Goal: Task Accomplishment & Management: Use online tool/utility

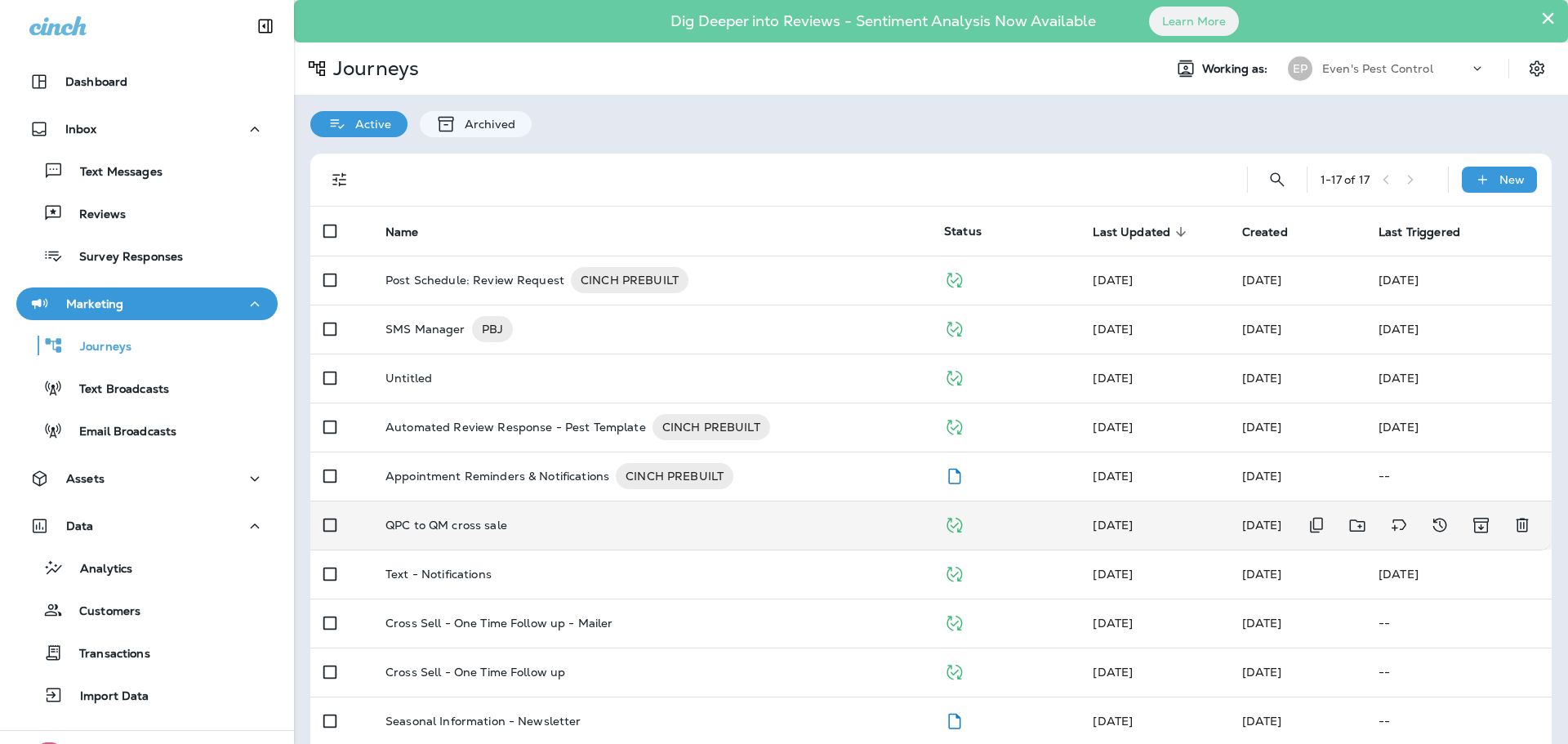
click at [458, 528] on p "QPC to QM cross sale" at bounding box center [447, 525] width 122 height 13
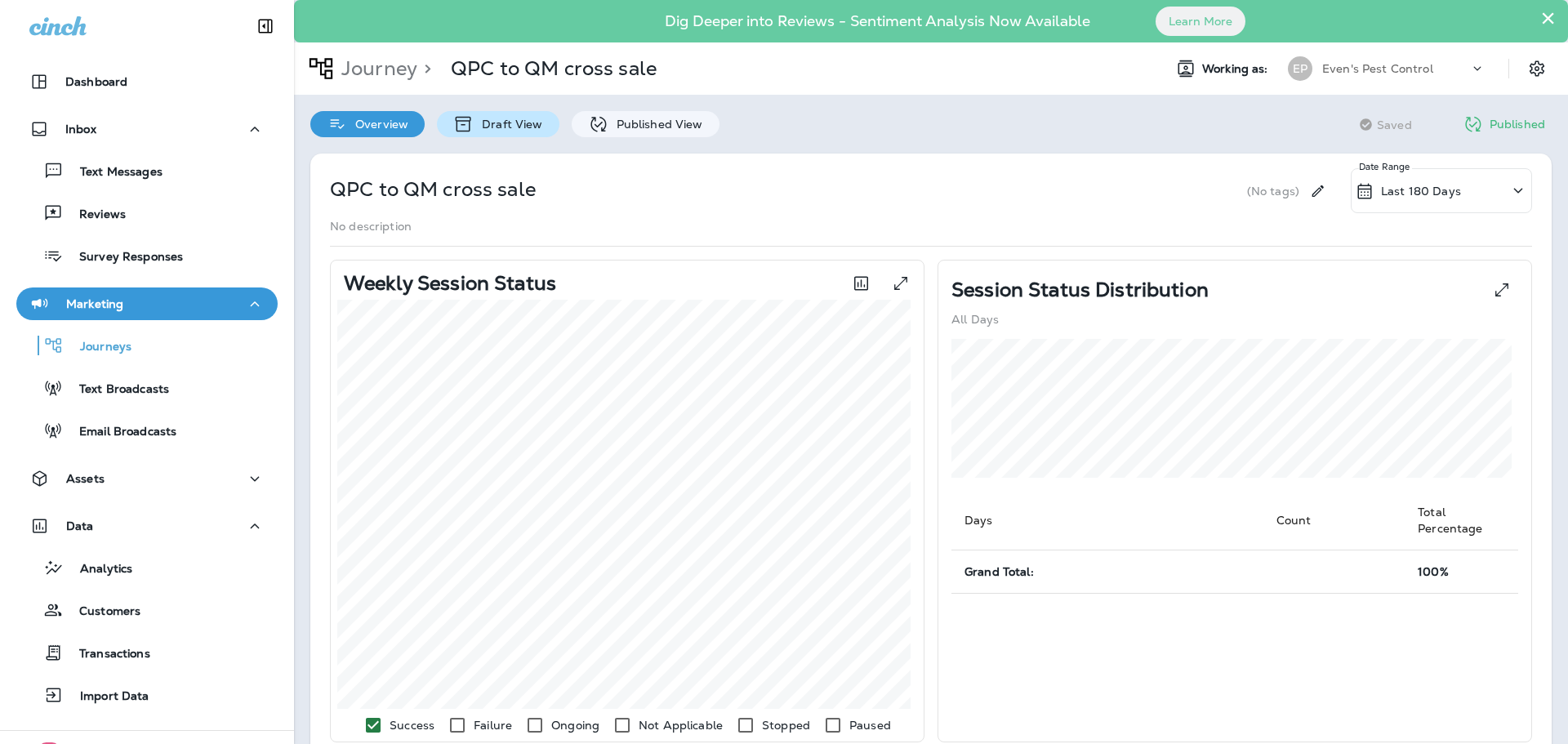
click at [517, 123] on p "Draft View" at bounding box center [507, 124] width 69 height 13
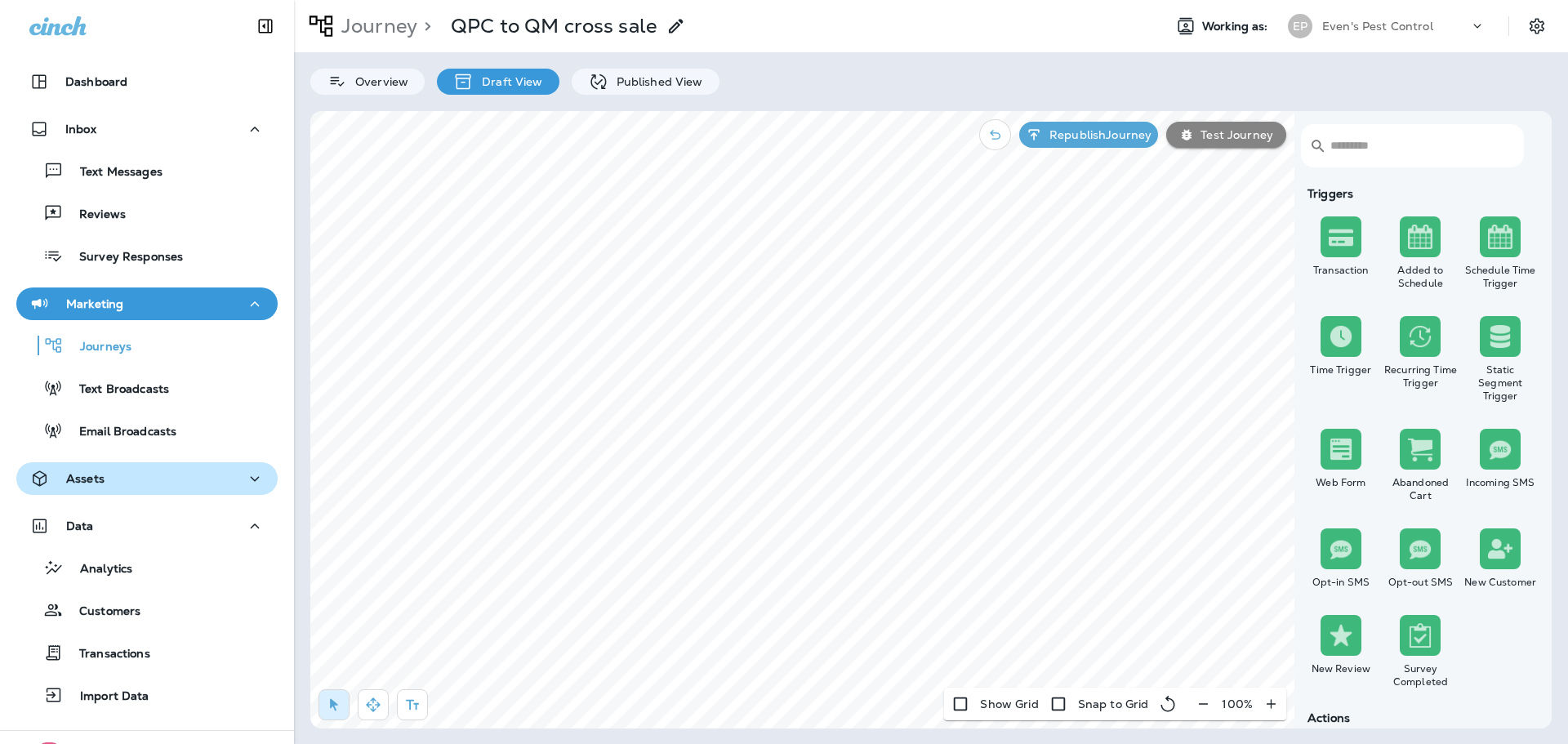
click at [148, 478] on div "Assets" at bounding box center [146, 479] width 235 height 21
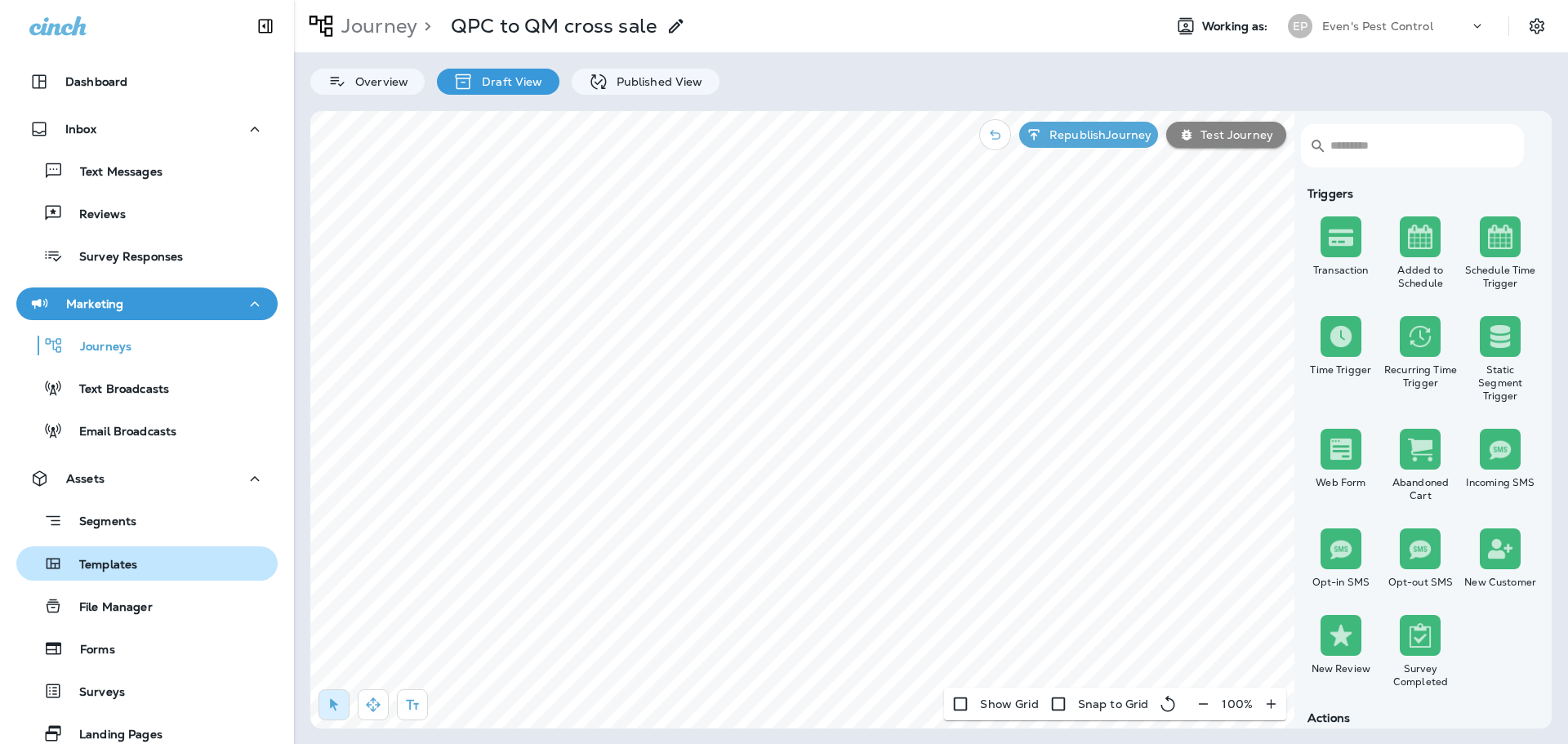
click at [148, 575] on div "Templates" at bounding box center [146, 564] width 248 height 24
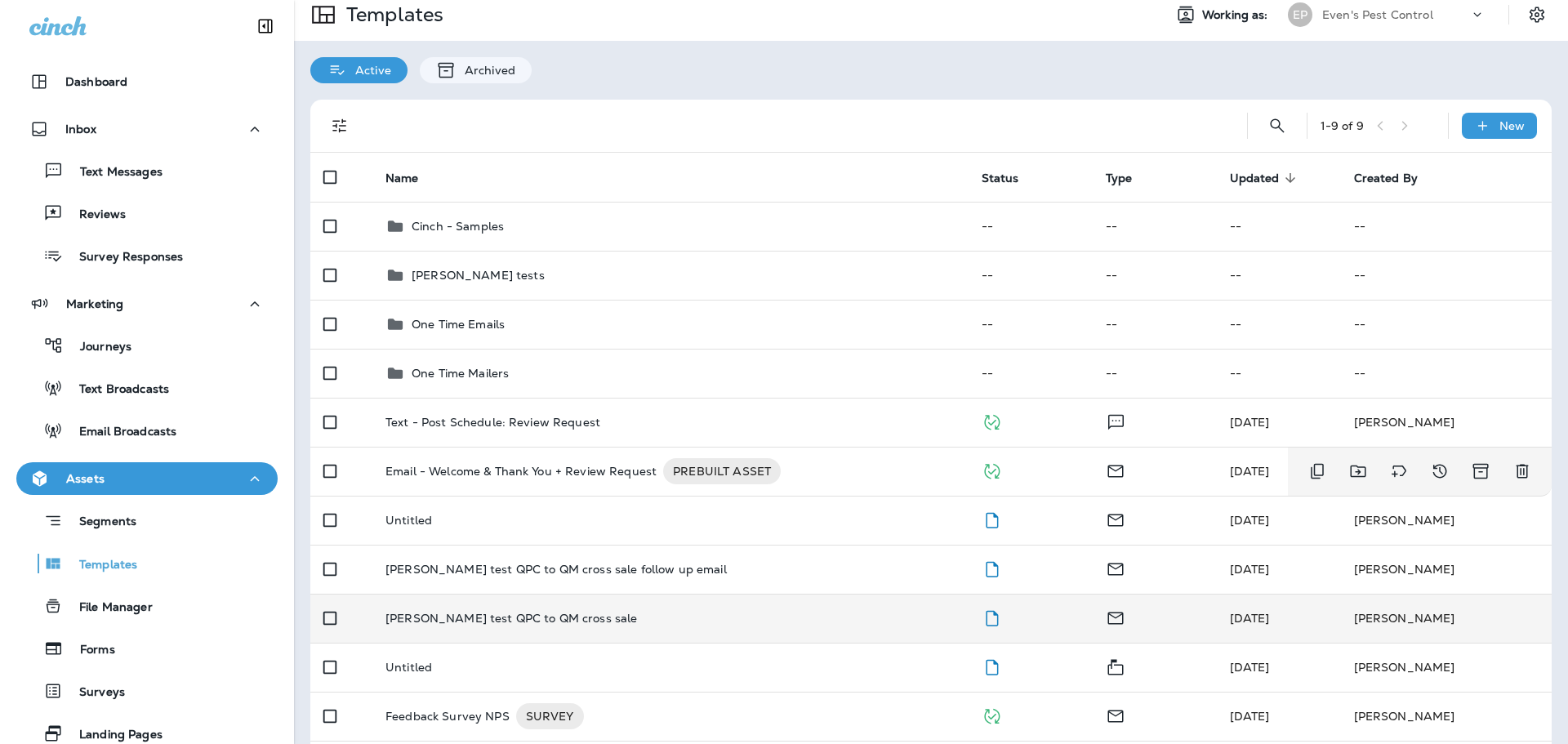
scroll to position [82, 0]
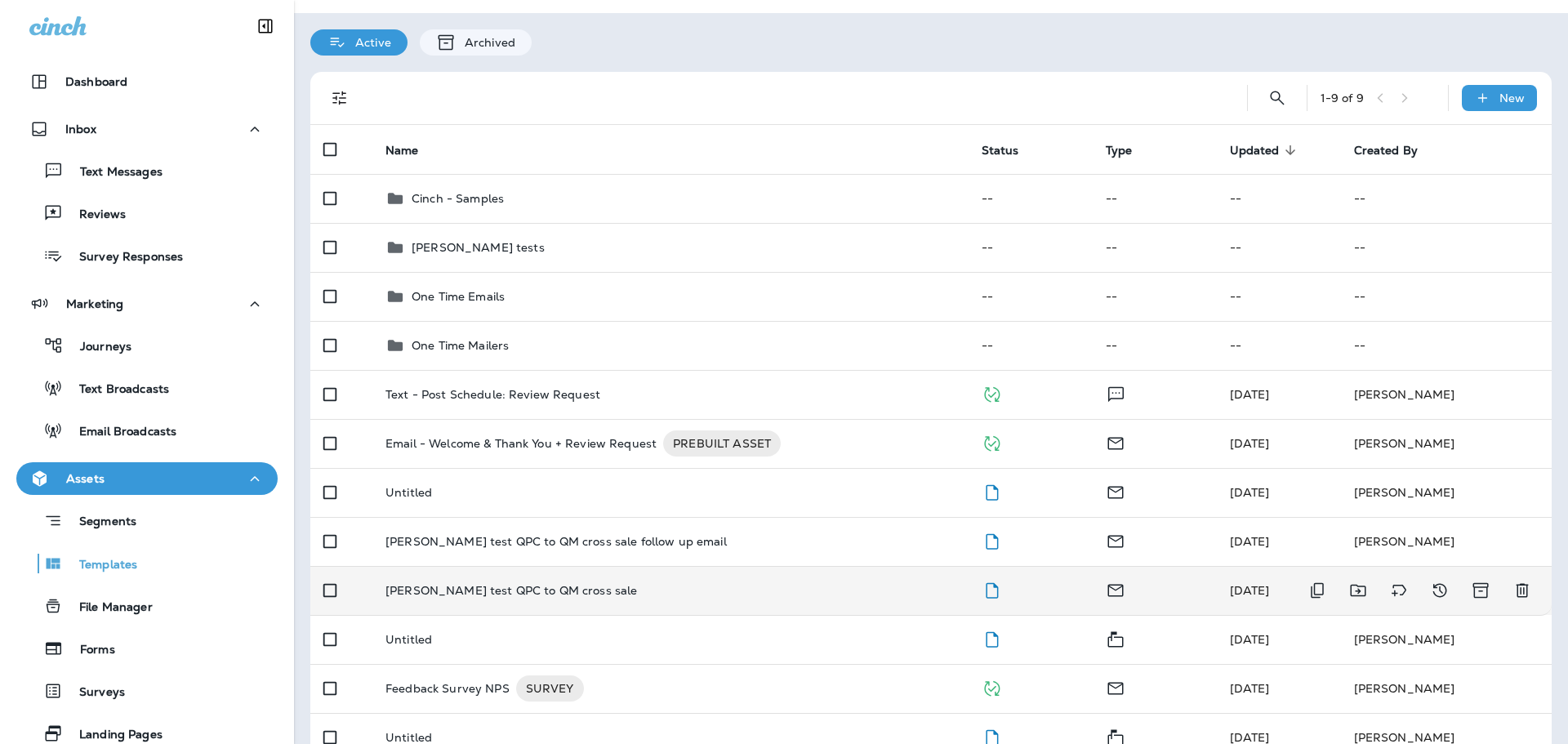
click at [569, 583] on td "[PERSON_NAME] test QPC to QM cross sale" at bounding box center [670, 591] width 596 height 49
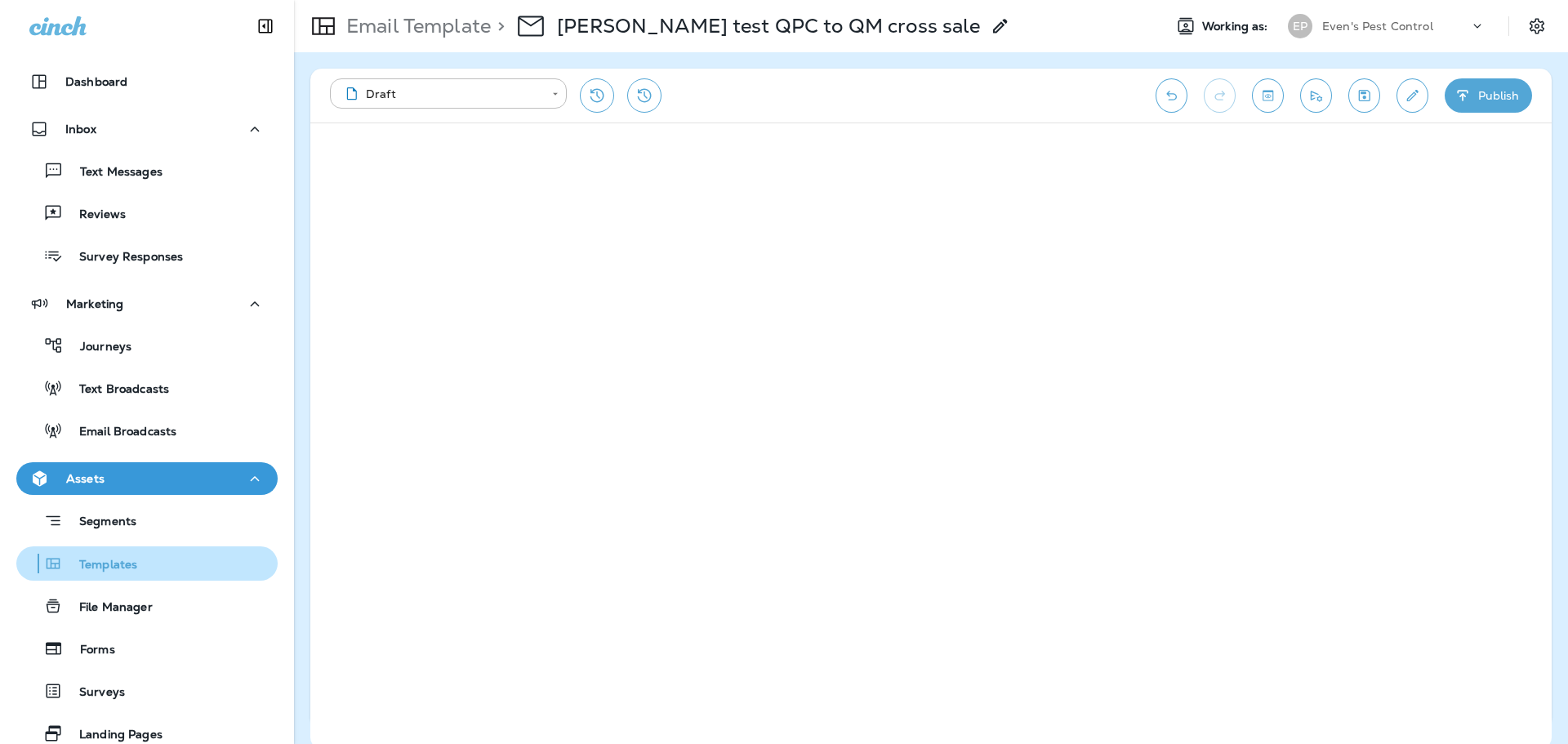
click at [112, 564] on p "Templates" at bounding box center [100, 566] width 74 height 16
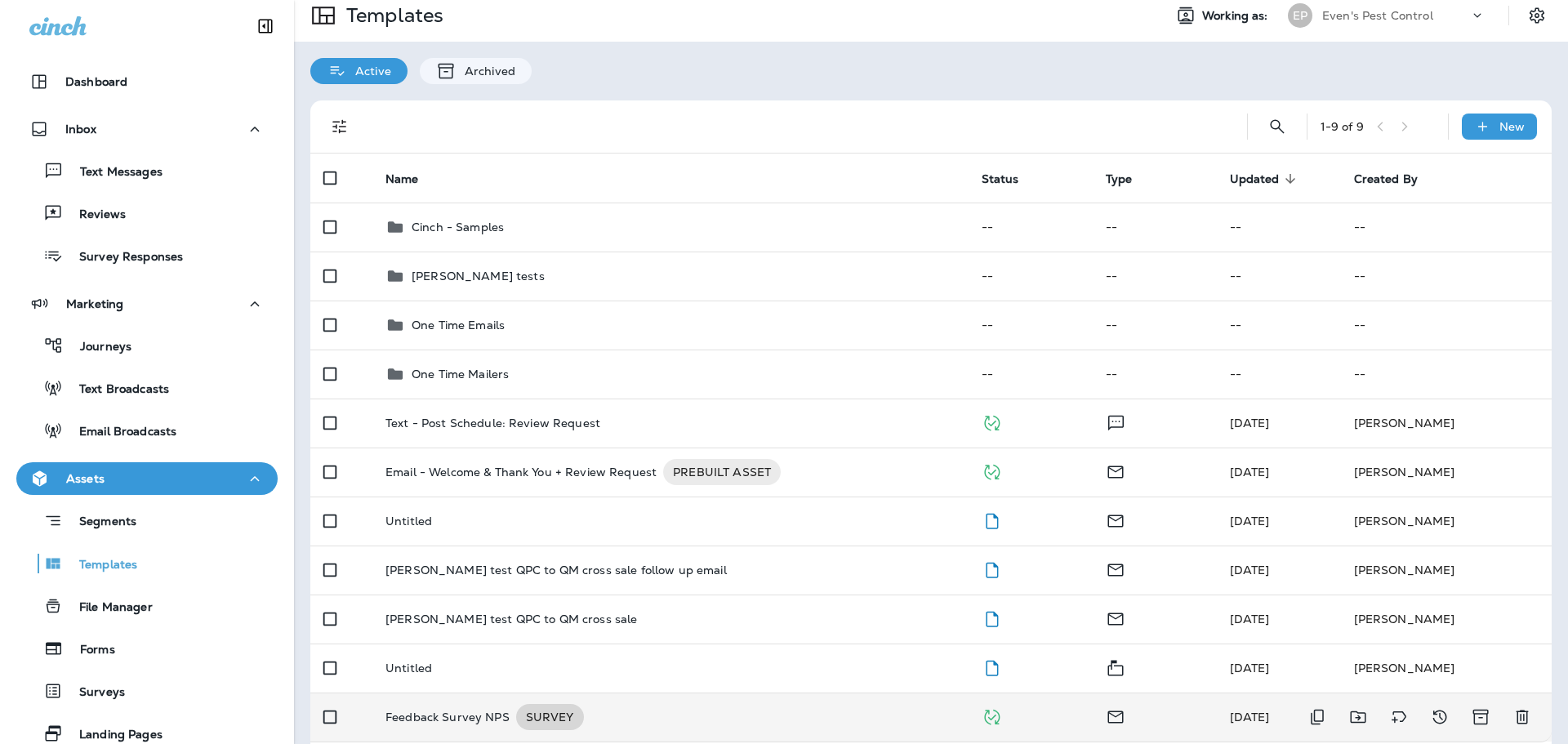
scroll to position [3, 0]
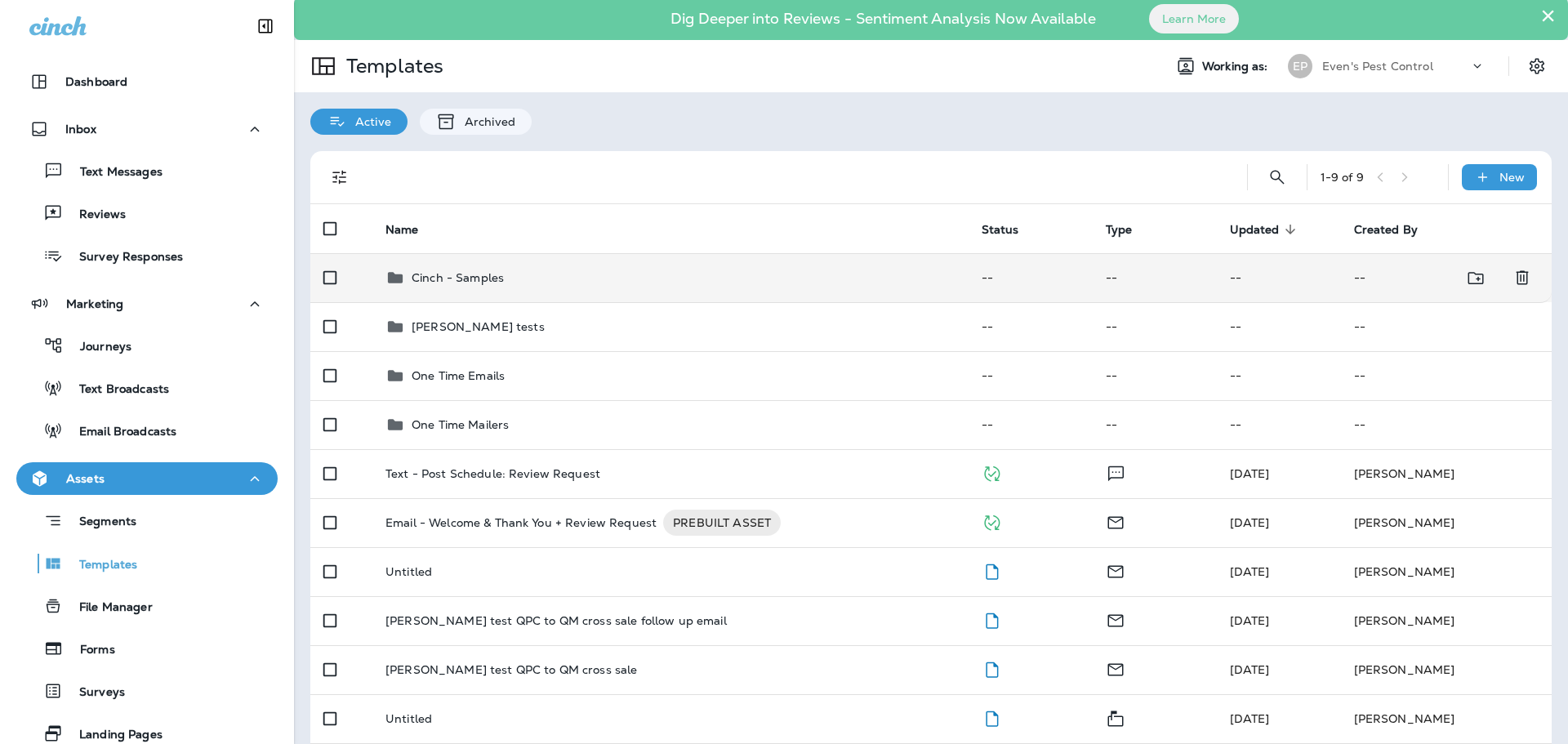
click at [529, 279] on div "Cinch - Samples" at bounding box center [670, 277] width 570 height 20
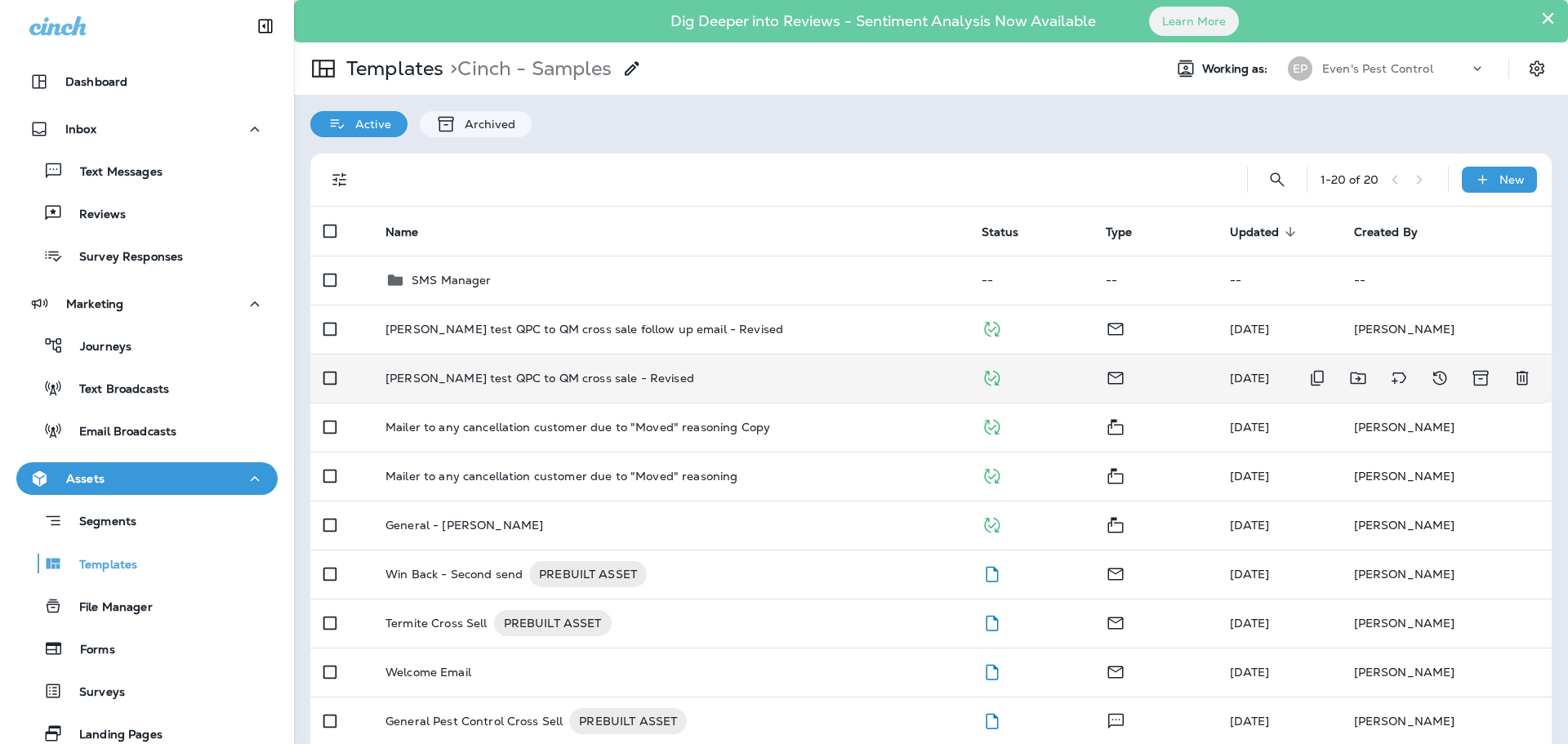
click at [718, 378] on div "[PERSON_NAME] test QPC to QM cross sale - Revised" at bounding box center [670, 379] width 570 height 13
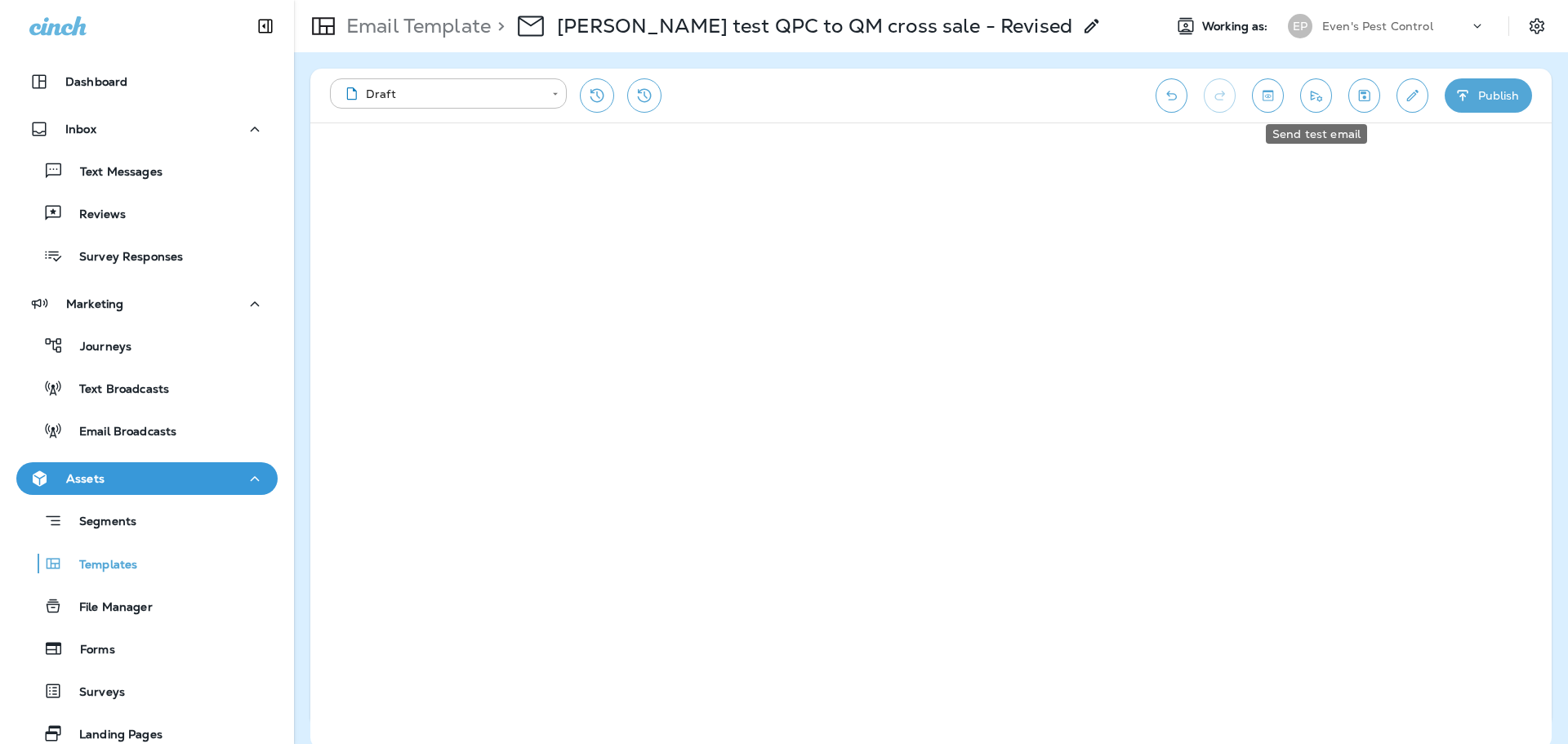
click at [1318, 96] on icon "Send test email" at bounding box center [1316, 95] width 17 height 16
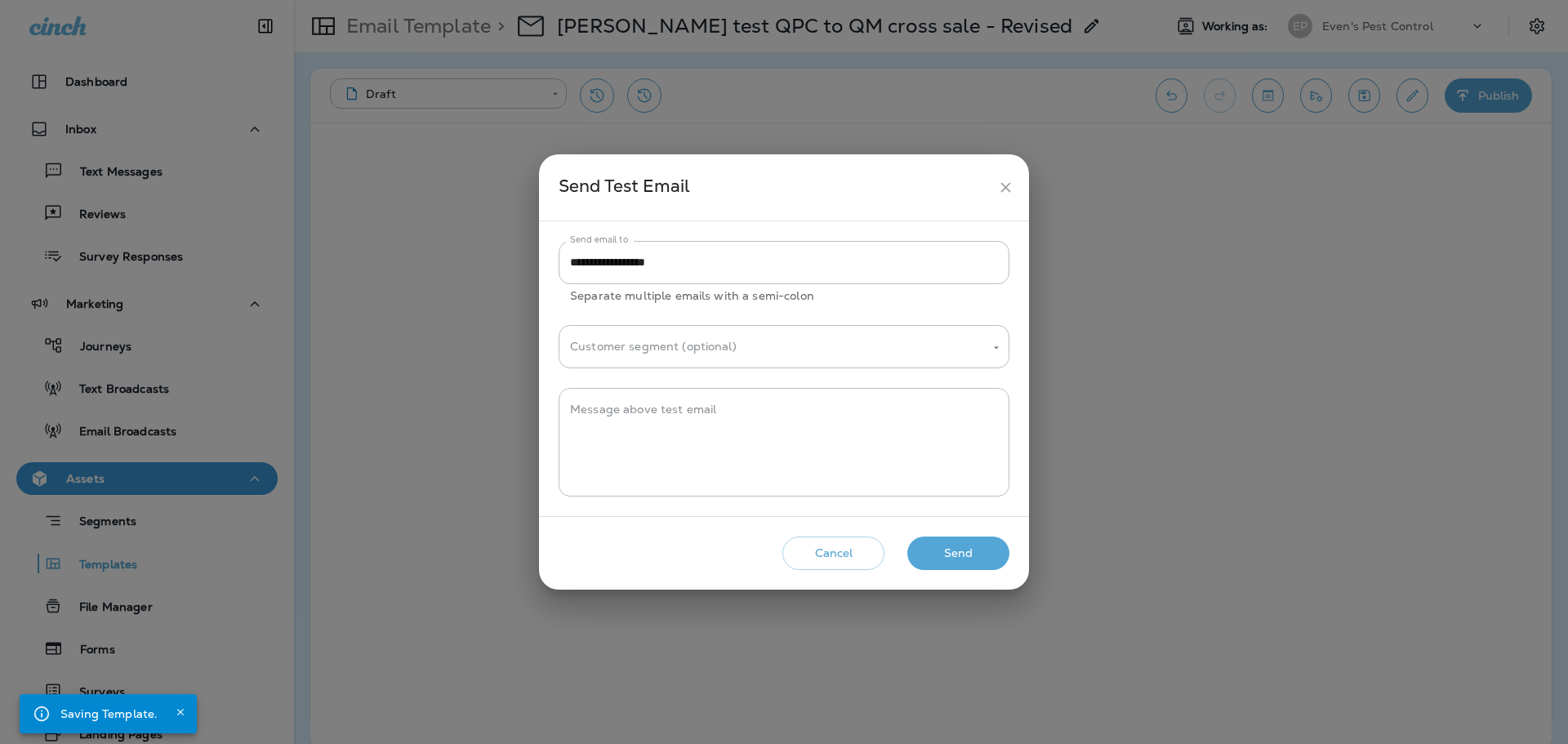
click at [968, 548] on button "Send" at bounding box center [958, 553] width 102 height 34
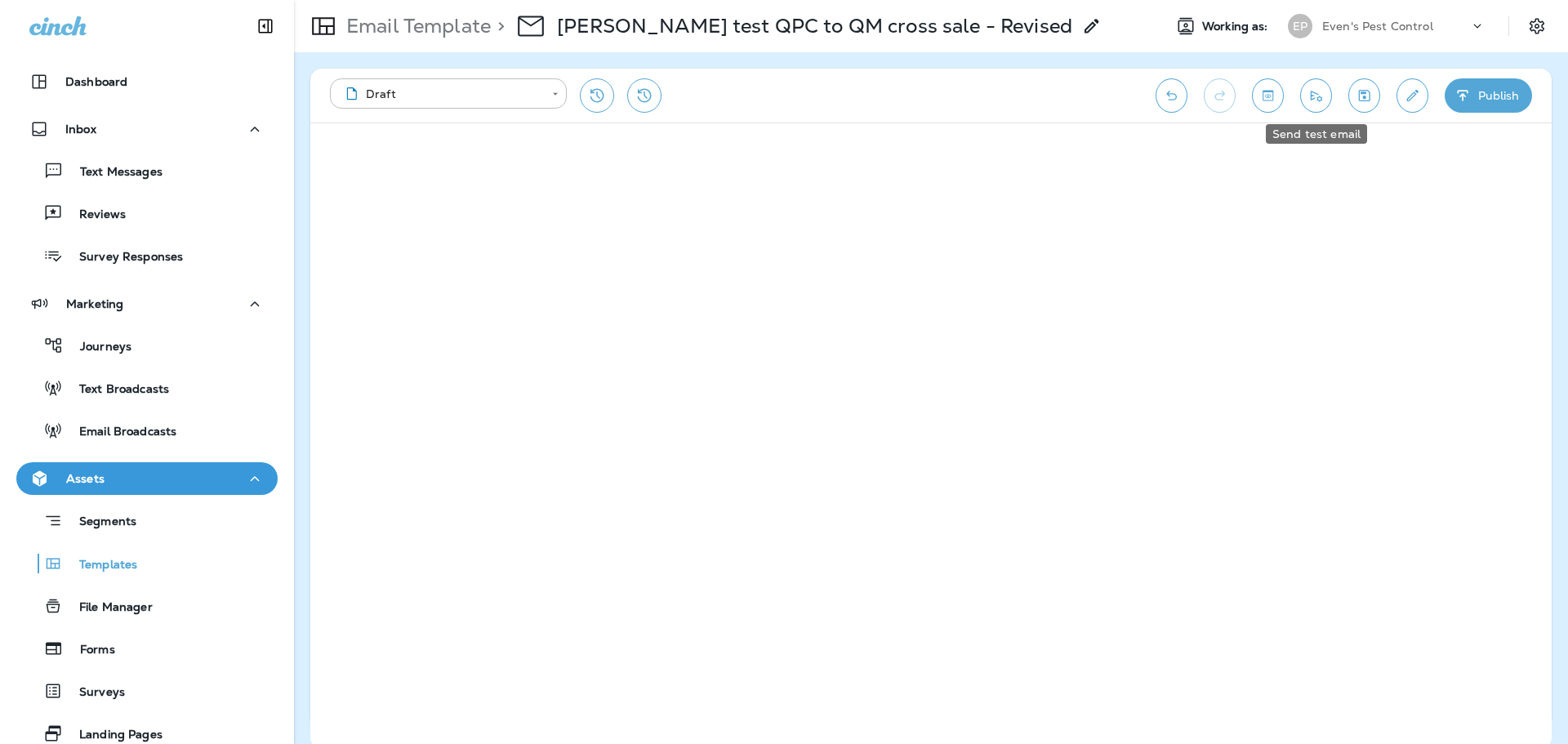
click at [1325, 103] on button "Send test email" at bounding box center [1316, 95] width 32 height 35
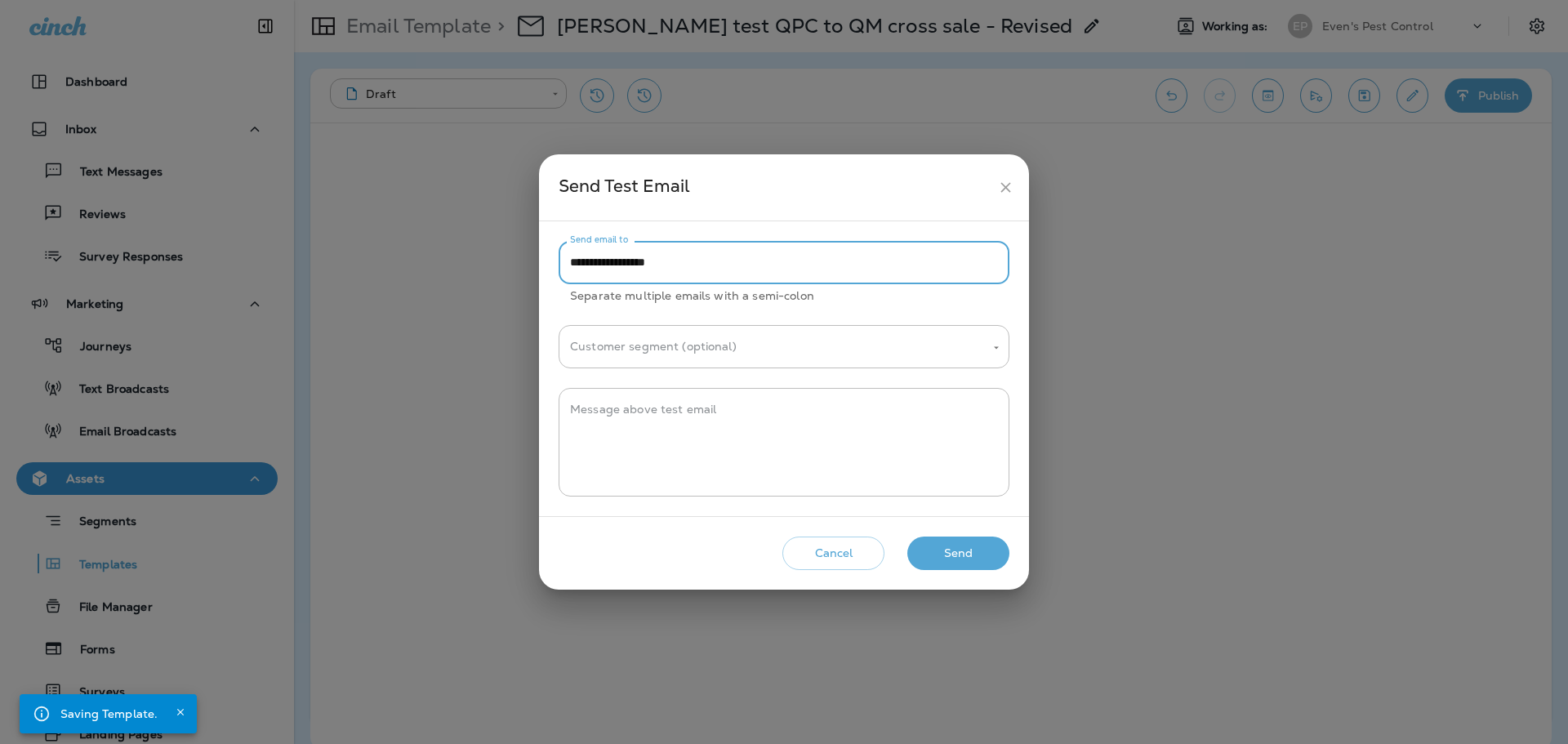
drag, startPoint x: 580, startPoint y: 262, endPoint x: 515, endPoint y: 255, distance: 65.4
click at [515, 255] on div "**********" at bounding box center [784, 372] width 1568 height 744
type input "**********"
click at [976, 560] on button "Send" at bounding box center [958, 553] width 102 height 34
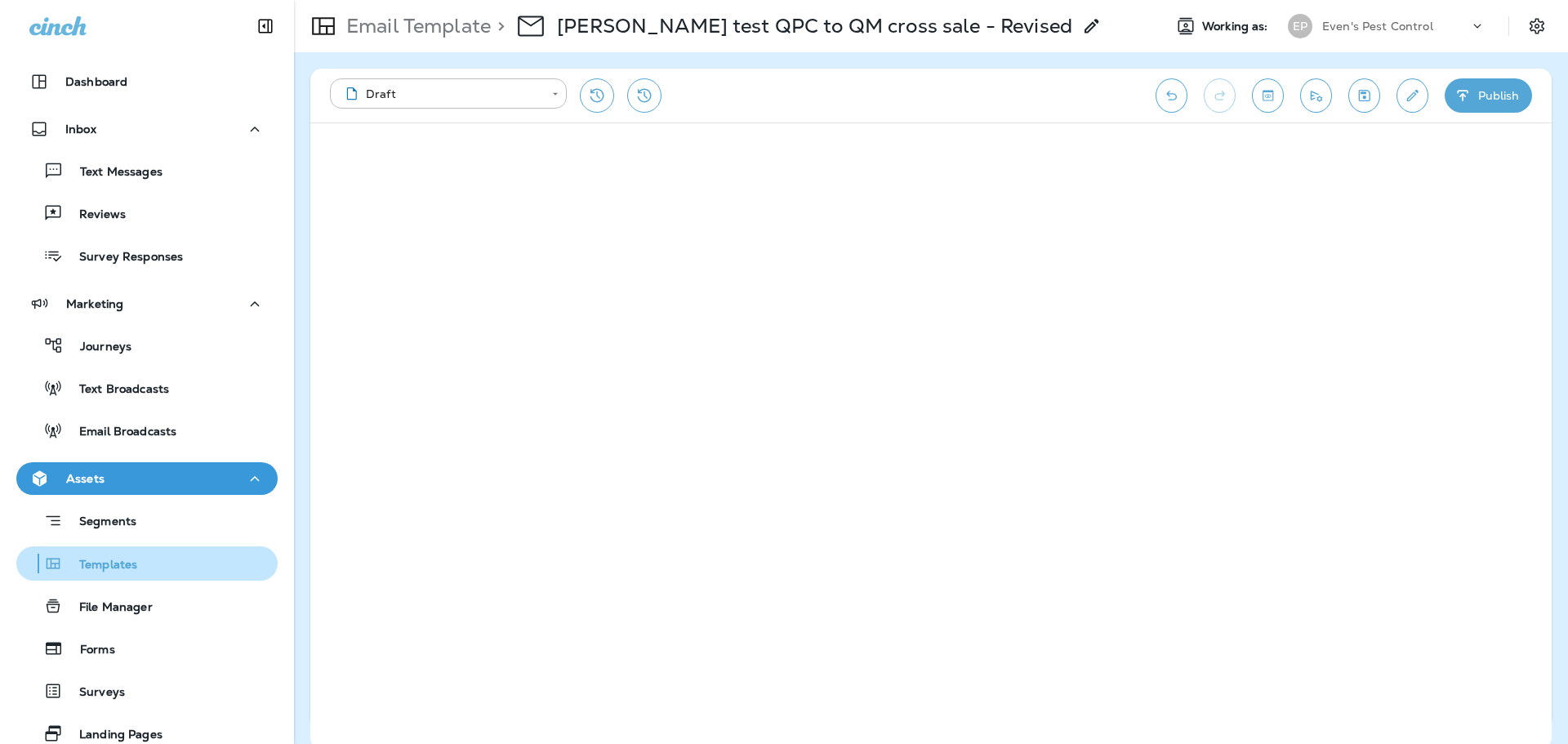
click at [123, 567] on p "Templates" at bounding box center [100, 566] width 74 height 16
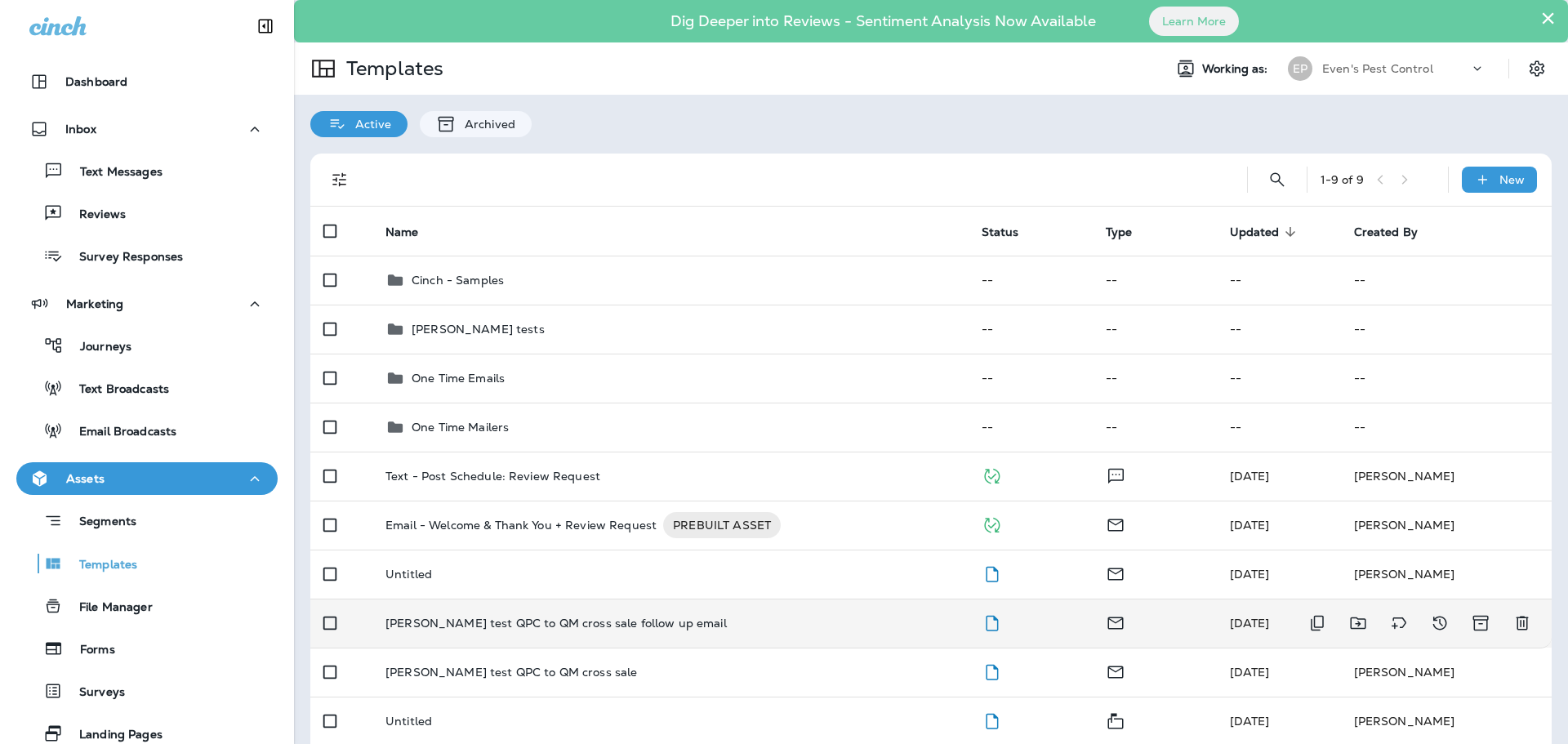
click at [563, 634] on td "[PERSON_NAME] test QPC to QM cross sale follow up email" at bounding box center [670, 624] width 596 height 49
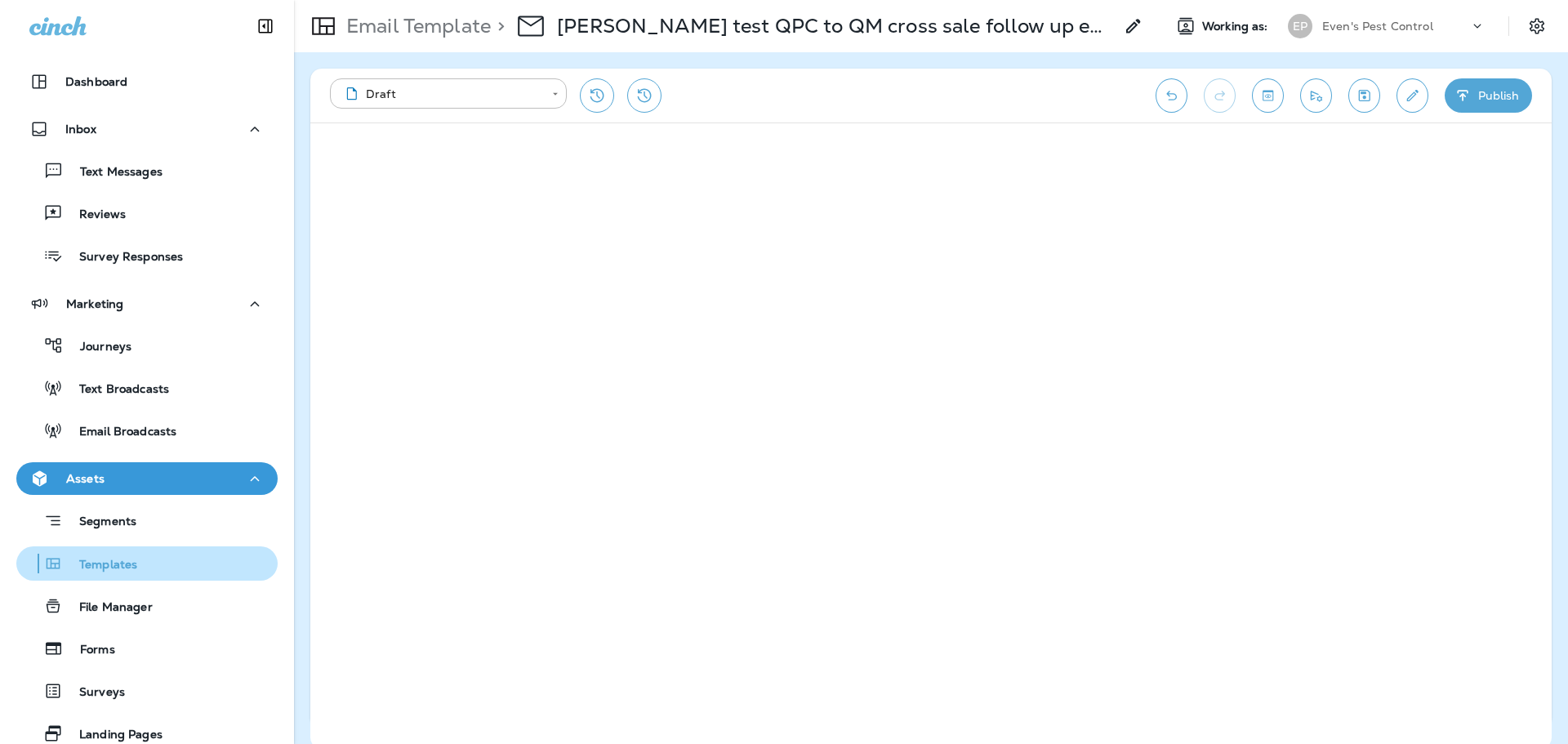
click at [135, 574] on div "Templates" at bounding box center [80, 564] width 115 height 24
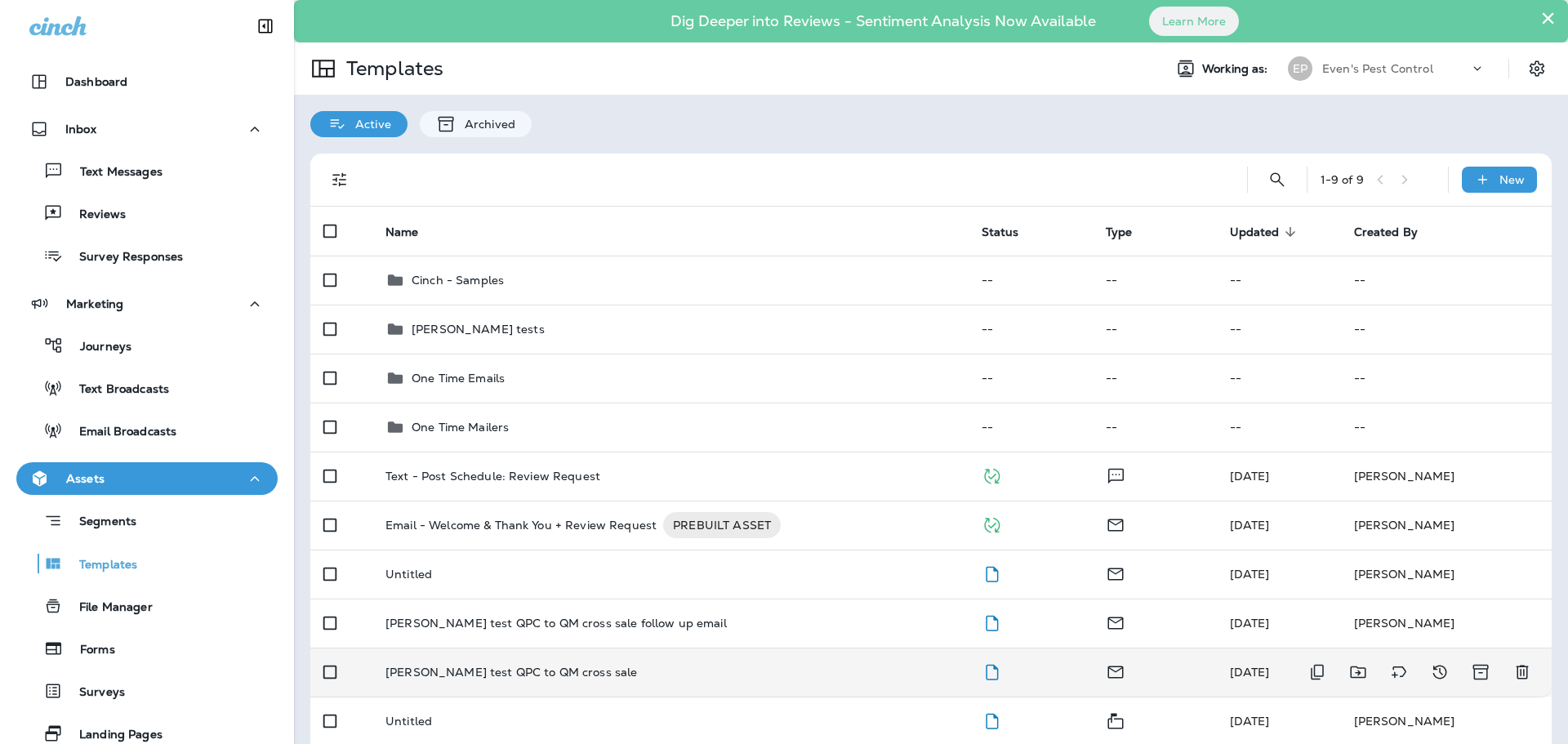
click at [533, 674] on p "[PERSON_NAME] test QPC to QM cross sale" at bounding box center [512, 673] width 252 height 13
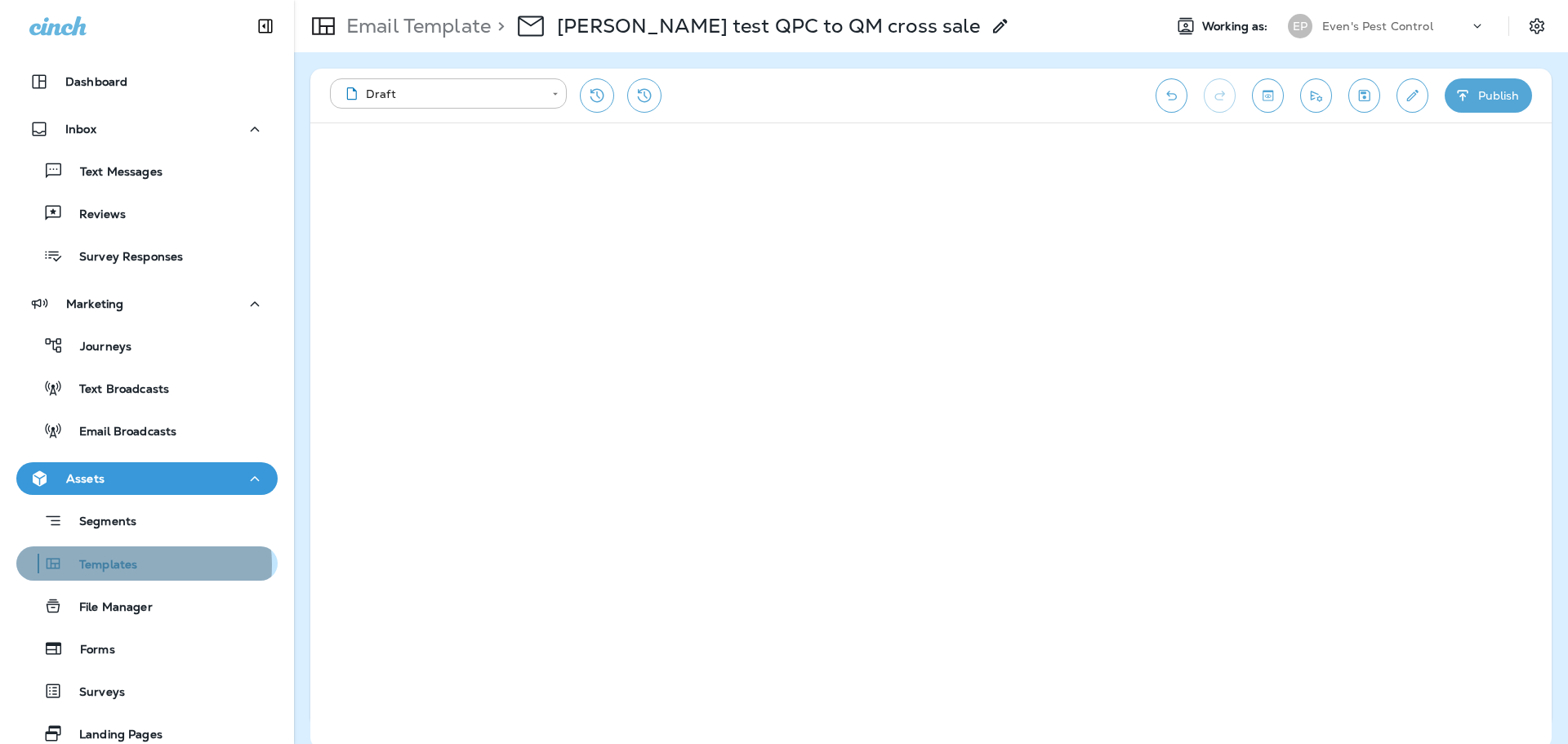
click at [123, 566] on p "Templates" at bounding box center [100, 566] width 74 height 16
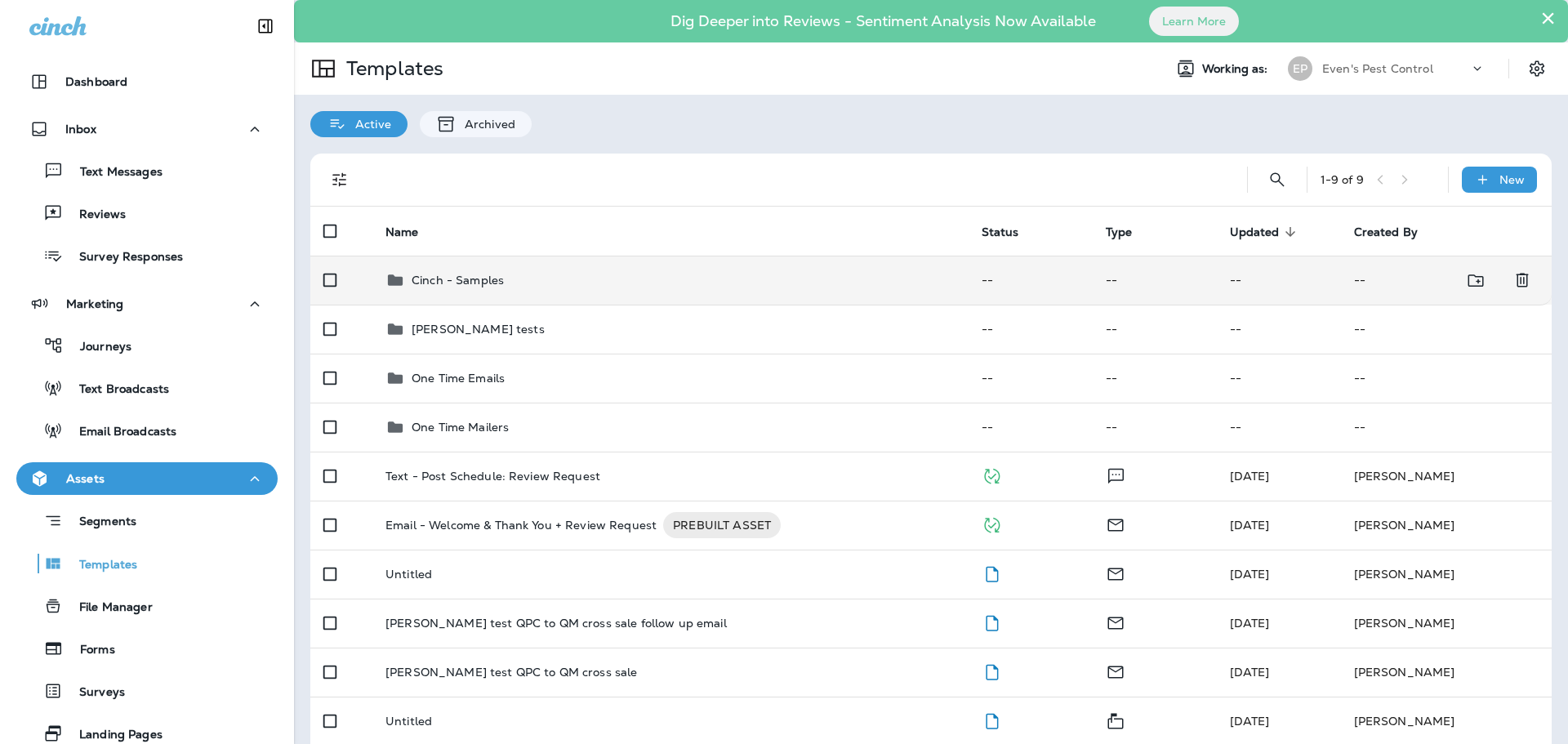
click at [511, 297] on td "Cinch - Samples" at bounding box center [670, 280] width 596 height 49
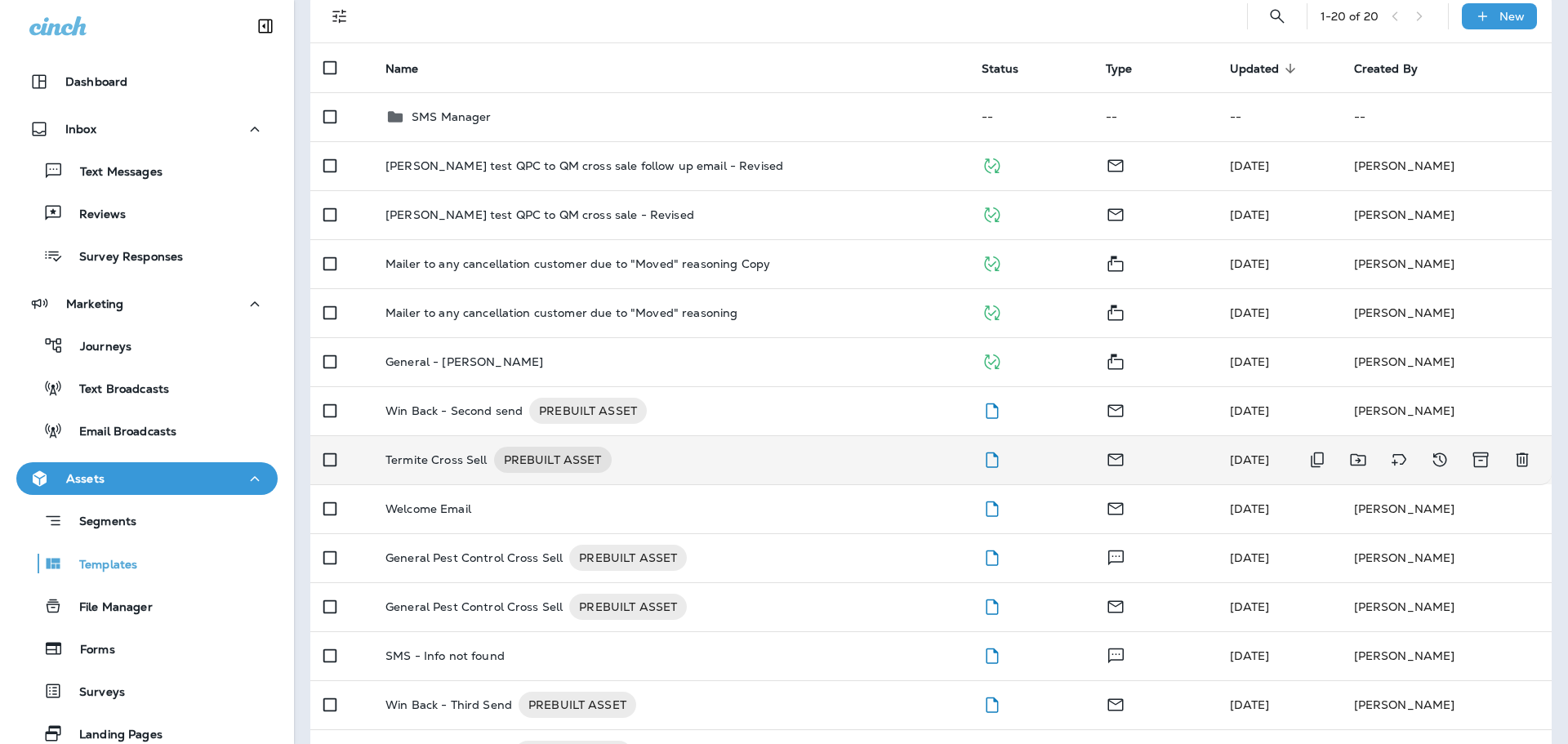
scroll to position [82, 0]
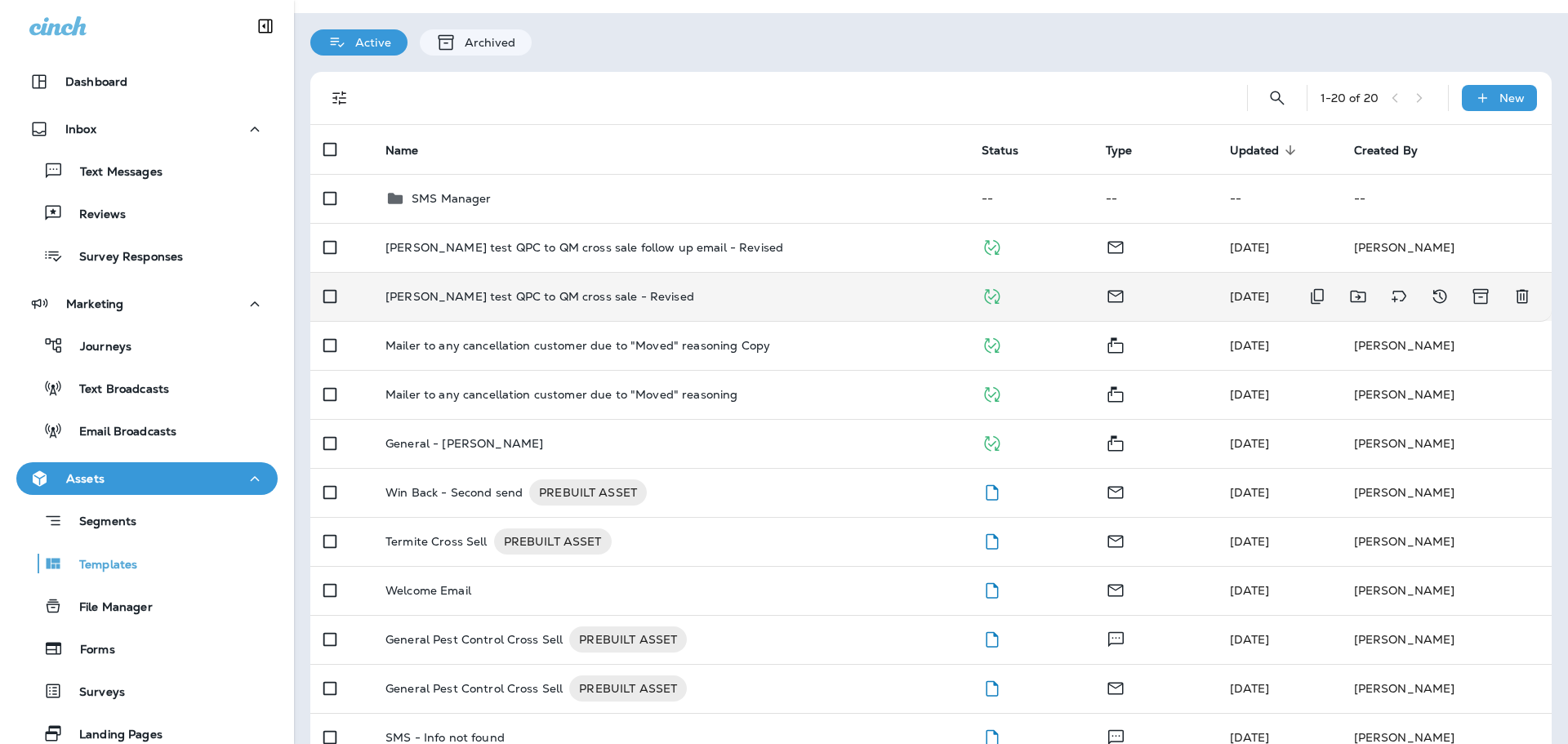
click at [604, 309] on td "[PERSON_NAME] test QPC to QM cross sale - Revised" at bounding box center [670, 297] width 596 height 49
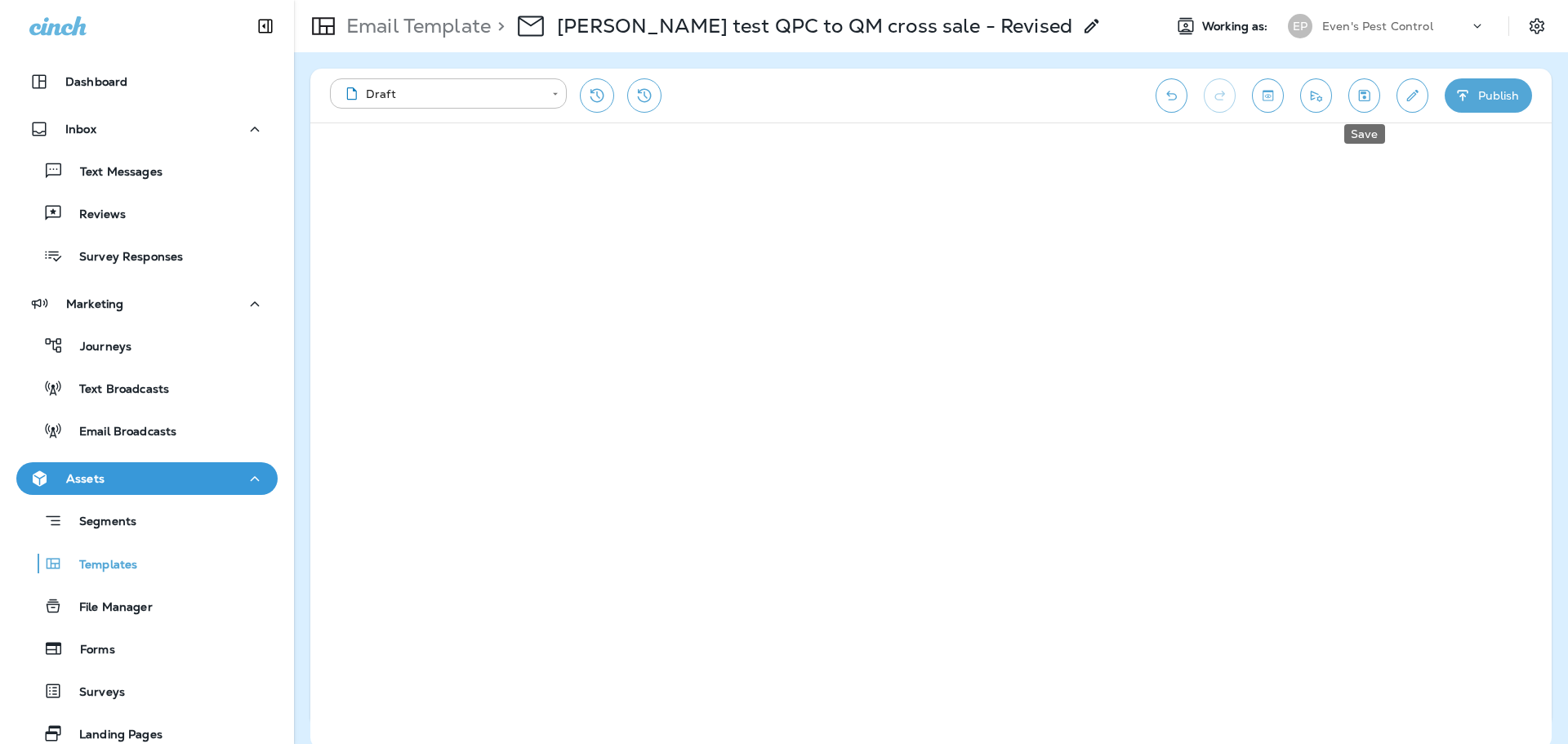
click at [1366, 104] on button "Save" at bounding box center [1364, 95] width 32 height 35
click at [1496, 96] on button "Publish" at bounding box center [1488, 95] width 87 height 35
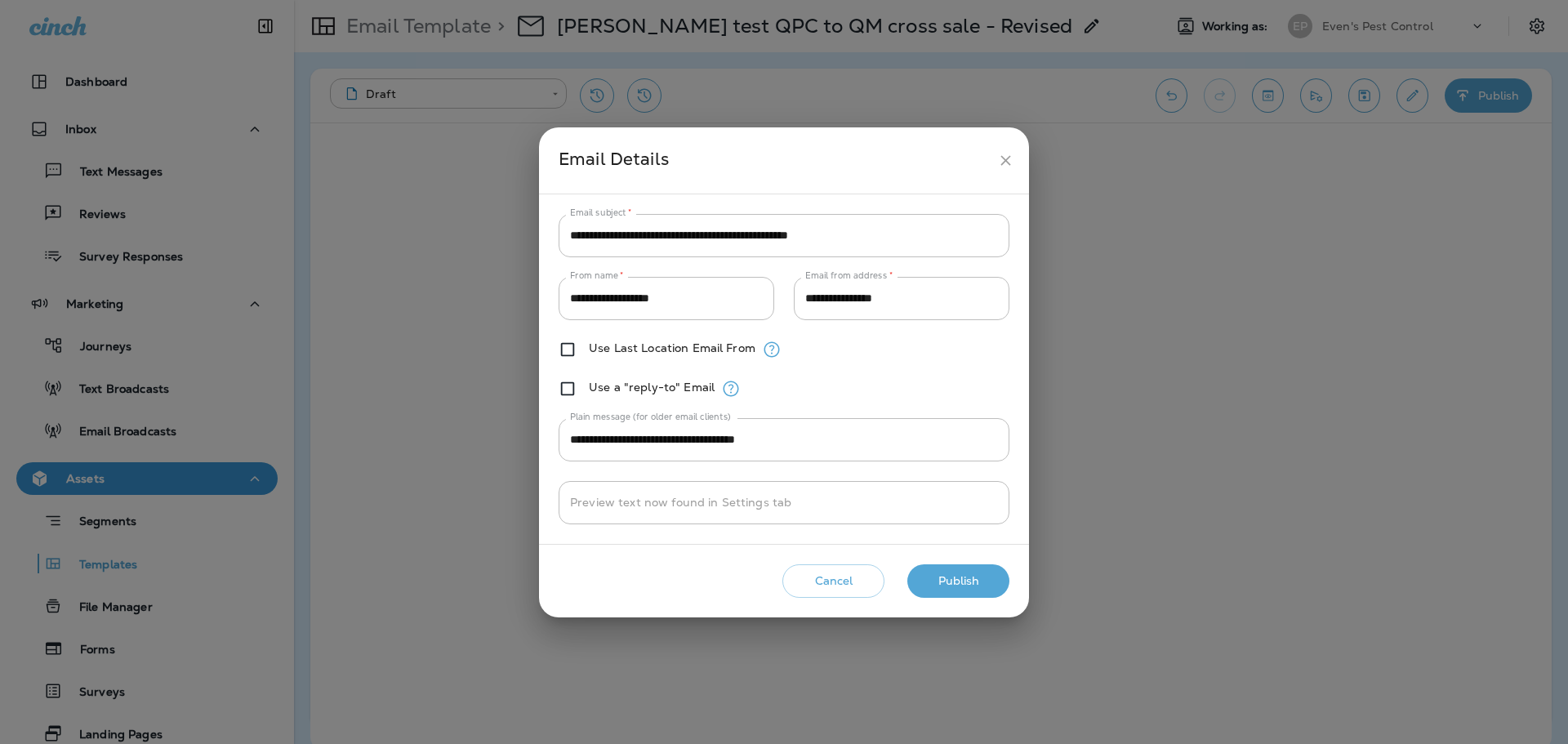
click at [931, 572] on button "Publish" at bounding box center [958, 581] width 102 height 34
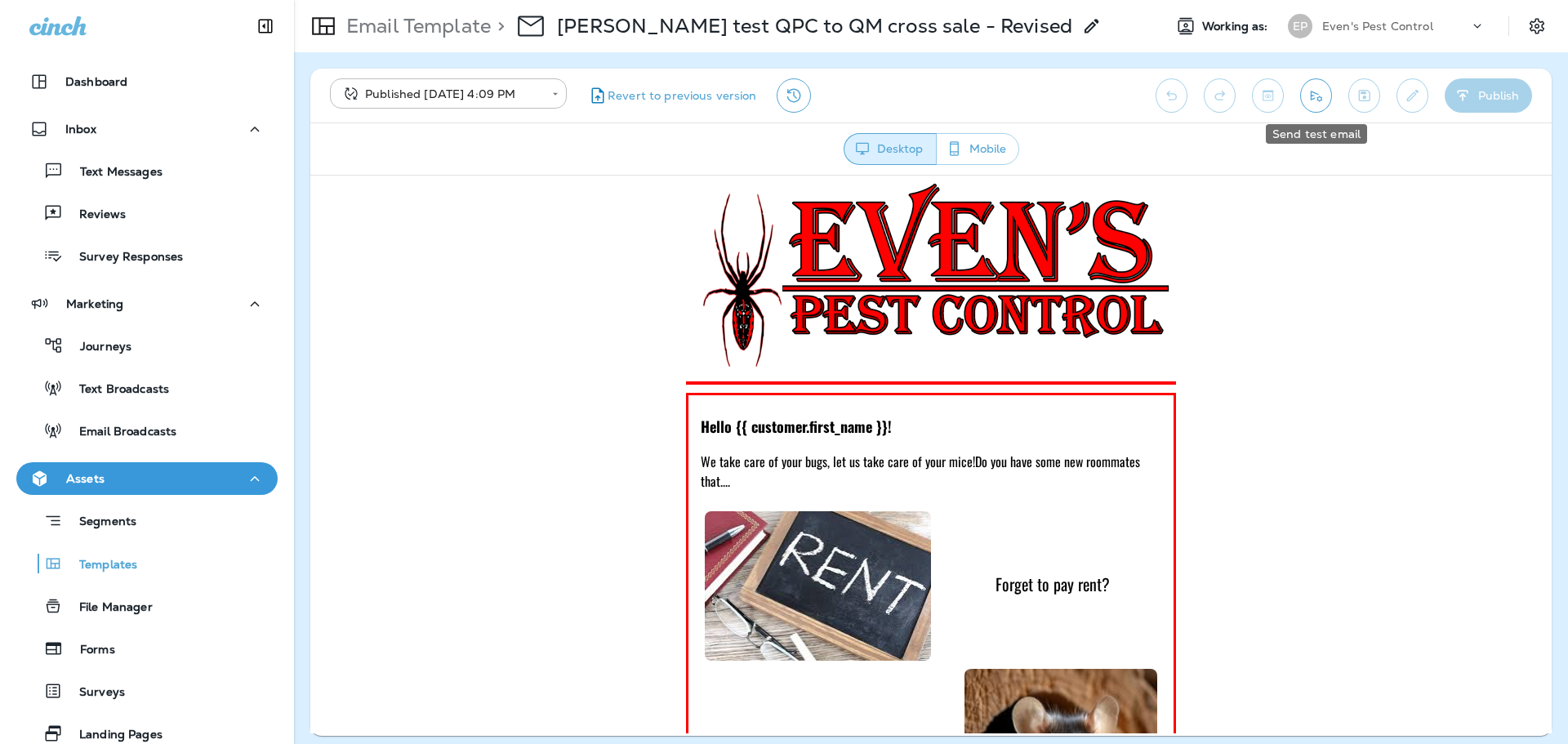
click at [1319, 96] on icon "Send test email" at bounding box center [1316, 95] width 17 height 16
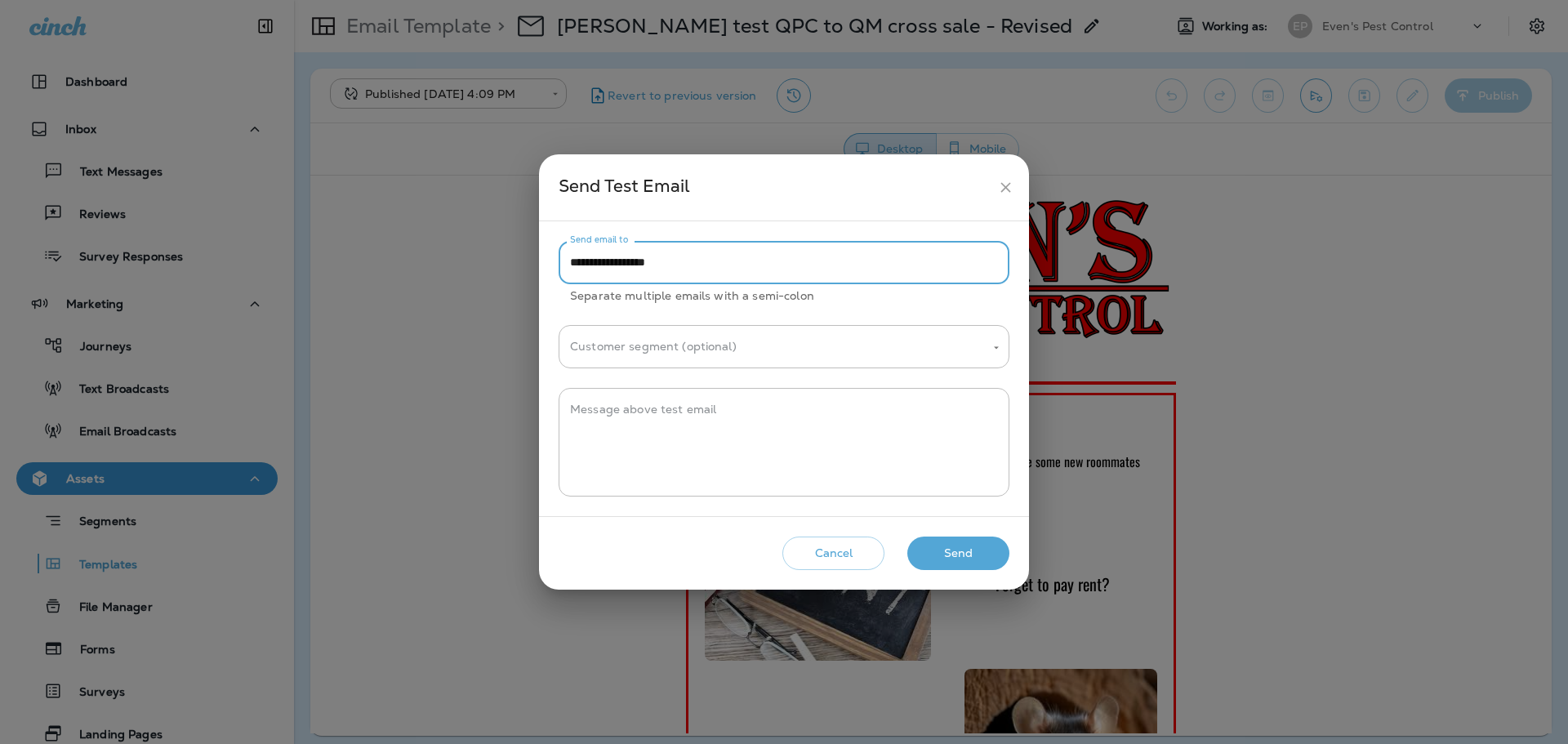
click at [711, 262] on input "**********" at bounding box center [784, 263] width 451 height 43
type input "**********"
click at [980, 551] on button "Send" at bounding box center [958, 553] width 102 height 34
